Goal: Information Seeking & Learning: Learn about a topic

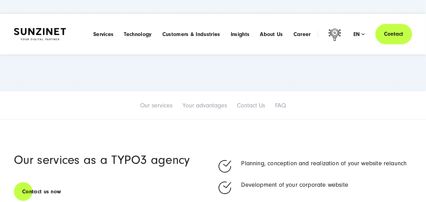
scroll to position [364, 0]
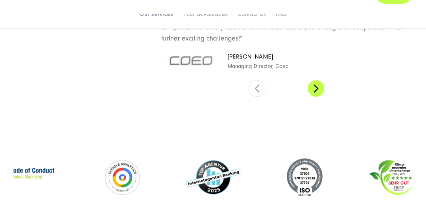
click at [321, 86] on button at bounding box center [316, 88] width 17 height 17
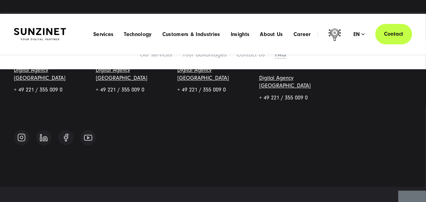
scroll to position [3963, 0]
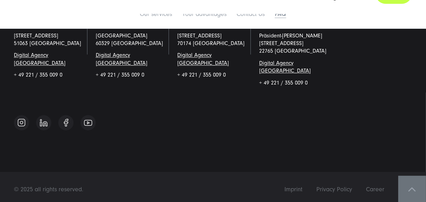
click at [415, 188] on span at bounding box center [412, 190] width 7 height 4
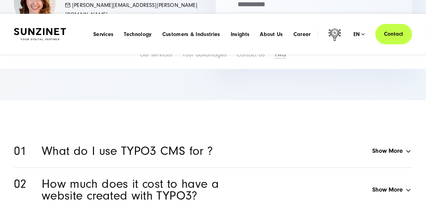
scroll to position [3395, 0]
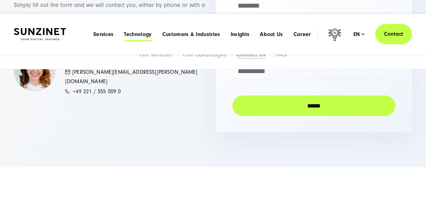
click at [145, 37] on span "Technology" at bounding box center [138, 34] width 28 height 7
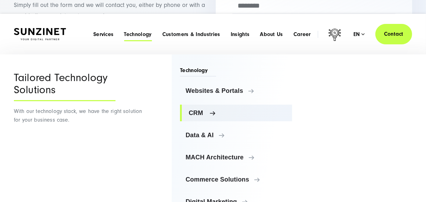
click at [210, 114] on span "CRM" at bounding box center [238, 113] width 98 height 7
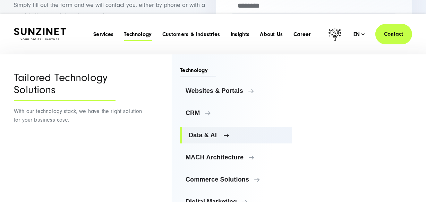
click at [210, 131] on link "Data & AI" at bounding box center [236, 135] width 112 height 17
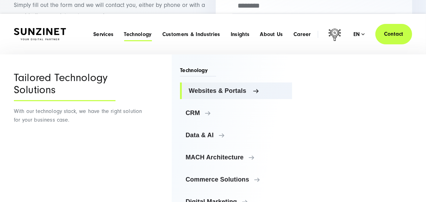
click at [225, 93] on span "Websites & Portals" at bounding box center [238, 90] width 98 height 7
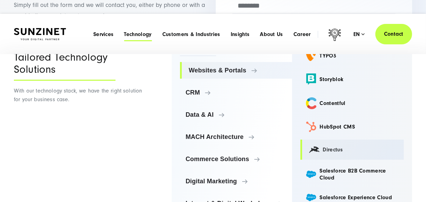
scroll to position [31, 0]
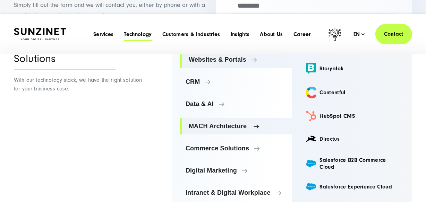
click at [223, 125] on span "MACH Architecture" at bounding box center [238, 126] width 98 height 7
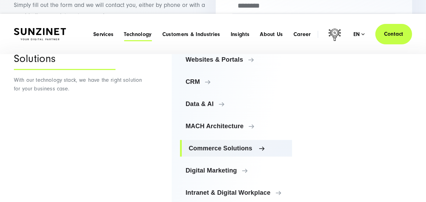
click at [223, 145] on span "Commerce Solutions" at bounding box center [238, 148] width 98 height 7
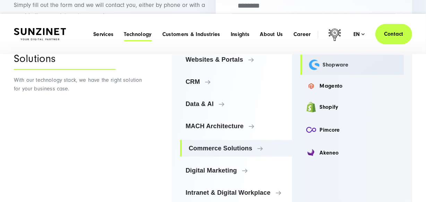
click at [332, 68] on link "Shopware" at bounding box center [352, 65] width 104 height 20
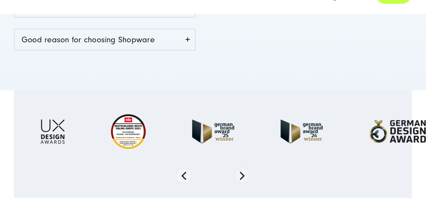
scroll to position [347, 0]
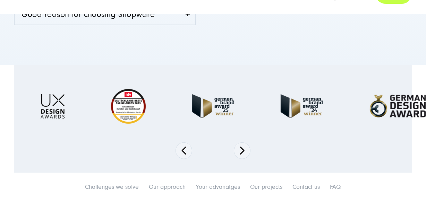
click at [235, 145] on section at bounding box center [213, 119] width 426 height 108
click at [240, 154] on button "Next" at bounding box center [242, 151] width 17 height 17
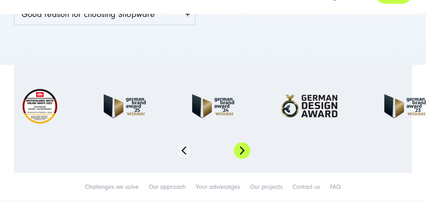
click at [240, 154] on button "Next" at bounding box center [242, 151] width 17 height 17
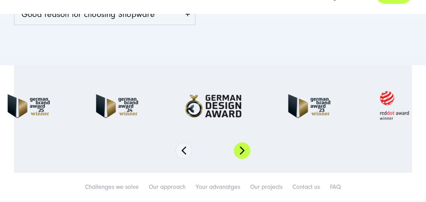
click at [240, 154] on button "Next" at bounding box center [242, 151] width 17 height 17
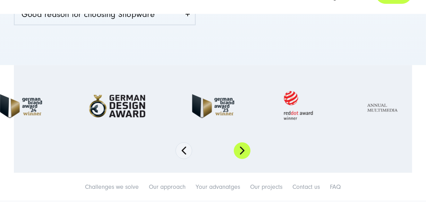
click at [240, 154] on button "Next" at bounding box center [242, 151] width 17 height 17
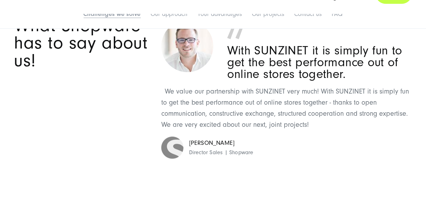
scroll to position [1860, 0]
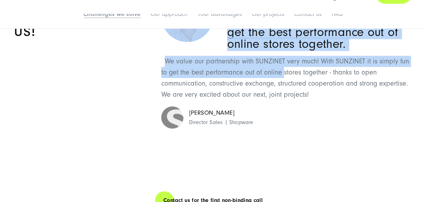
drag, startPoint x: 283, startPoint y: 82, endPoint x: 154, endPoint y: 85, distance: 129.1
click at [154, 85] on div "What Shopware has to say about us! With SUNZINET it is simply fun to get the be…" at bounding box center [213, 70] width 398 height 167
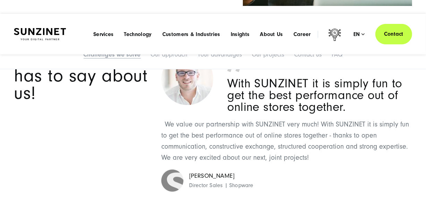
click at [148, 89] on h2 "What Shopware has to say about us!" at bounding box center [83, 76] width 139 height 52
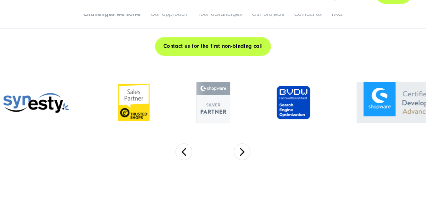
scroll to position [2049, 0]
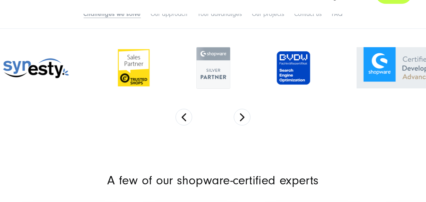
click at [246, 109] on div at bounding box center [213, 68] width 426 height 82
click at [247, 109] on div at bounding box center [213, 68] width 426 height 82
click at [243, 126] on button "Next" at bounding box center [242, 117] width 17 height 17
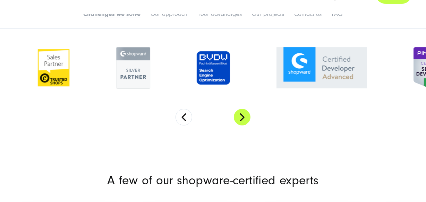
click at [243, 126] on button "Next" at bounding box center [242, 117] width 17 height 17
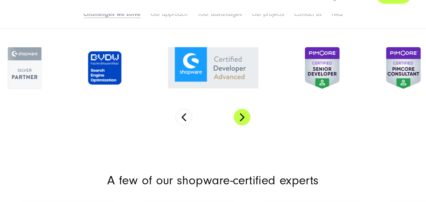
click at [243, 126] on button "Next" at bounding box center [242, 117] width 17 height 17
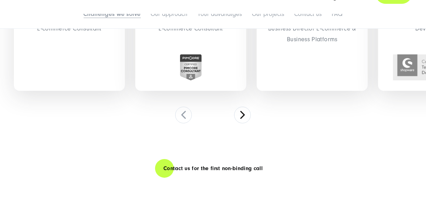
scroll to position [2364, 0]
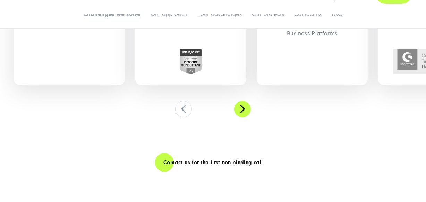
click at [235, 118] on button at bounding box center [242, 109] width 17 height 17
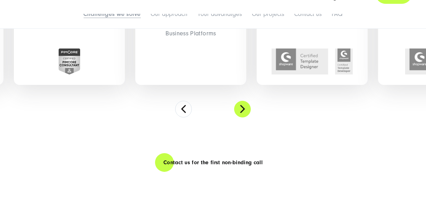
click at [235, 118] on button at bounding box center [242, 109] width 17 height 17
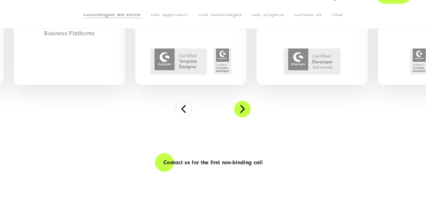
click at [235, 118] on button at bounding box center [242, 109] width 17 height 17
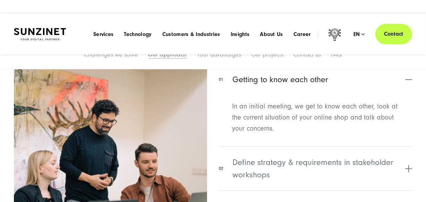
scroll to position [2522, 0]
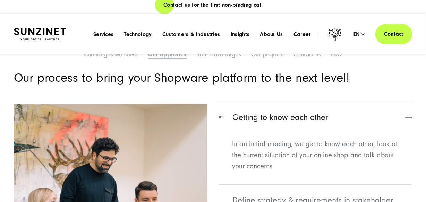
click at [249, 83] on h2 "Our process to bring your Shopware platform to the next level!" at bounding box center [213, 78] width 398 height 12
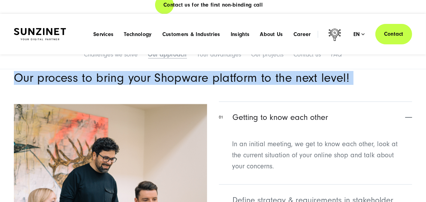
click at [249, 83] on h2 "Our process to bring your Shopware platform to the next level!" at bounding box center [213, 78] width 398 height 12
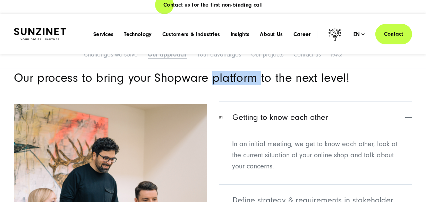
click at [249, 83] on h2 "Our process to bring your Shopware platform to the next level!" at bounding box center [213, 78] width 398 height 12
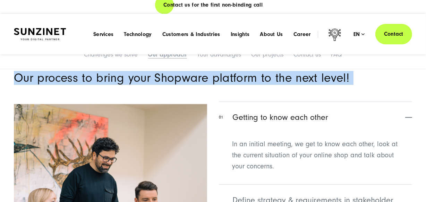
click at [249, 83] on h2 "Our process to bring your Shopware platform to the next level!" at bounding box center [213, 78] width 398 height 12
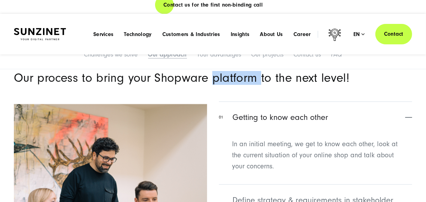
click at [249, 83] on h2 "Our process to bring your Shopware platform to the next level!" at bounding box center [213, 78] width 398 height 12
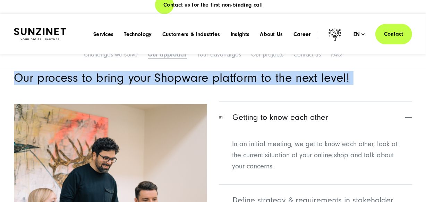
click at [249, 83] on h2 "Our process to bring your Shopware platform to the next level!" at bounding box center [213, 78] width 398 height 12
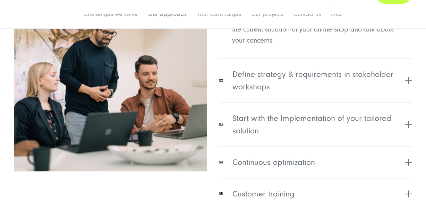
click at [250, 83] on span "Define strategy & requirements in stakeholder workshops" at bounding box center [317, 80] width 171 height 25
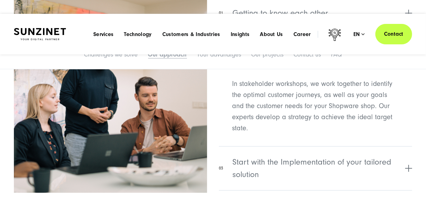
scroll to position [2564, 0]
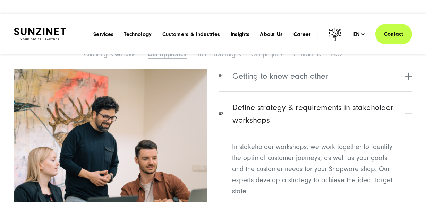
click at [264, 127] on span "Define strategy & requirements in stakeholder workshops" at bounding box center [317, 114] width 171 height 25
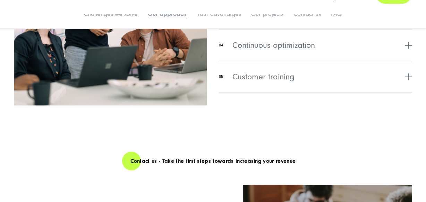
scroll to position [2690, 0]
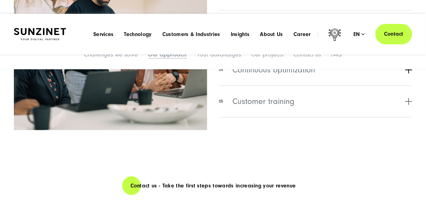
click at [280, 76] on span "Continuous optimization" at bounding box center [273, 70] width 83 height 12
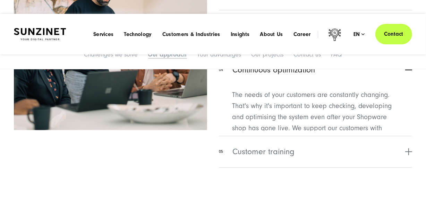
click at [280, 76] on span "Continuous optimization" at bounding box center [273, 70] width 83 height 12
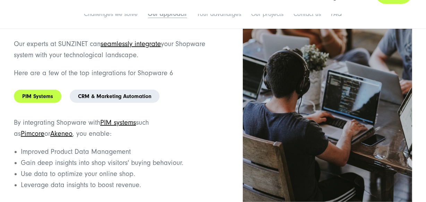
scroll to position [2942, 0]
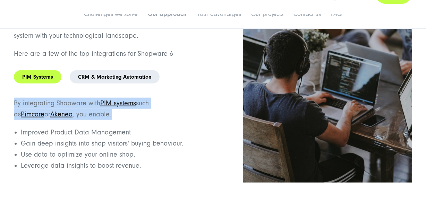
drag, startPoint x: 3, startPoint y: 114, endPoint x: 89, endPoint y: 128, distance: 86.5
click at [89, 128] on div "Break the data-silos with a fully integrated Shopware platform Our experts at S…" at bounding box center [213, 115] width 426 height 316
click at [89, 120] on p "By integrating Shopware with PIM systems such as Pimcore or Akeneo , you enable:" at bounding box center [111, 109] width 195 height 22
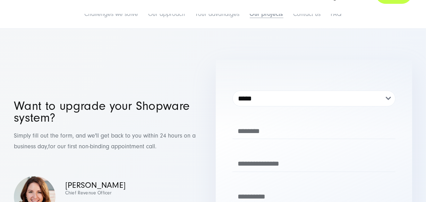
scroll to position [3983, 0]
